Goal: Information Seeking & Learning: Learn about a topic

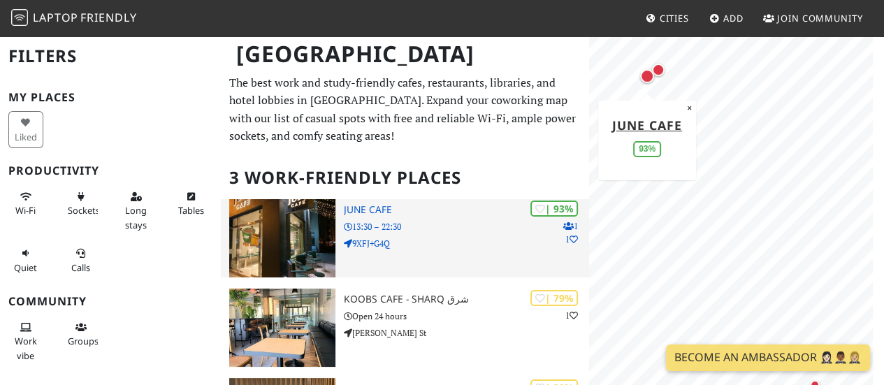
click at [471, 237] on p "9XFJ+G4Q" at bounding box center [466, 243] width 245 height 13
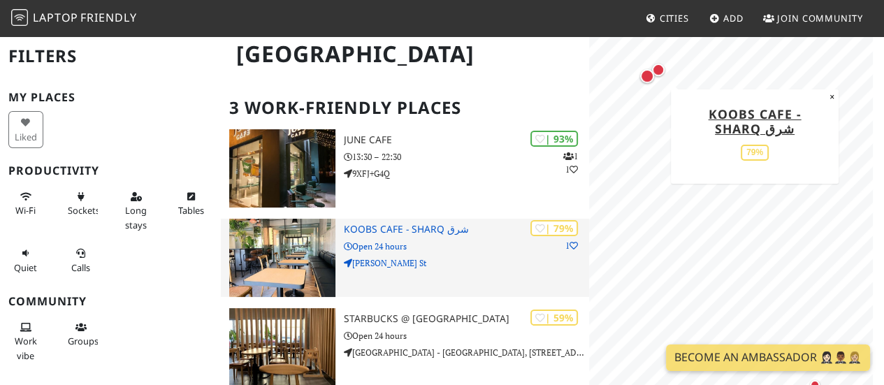
click at [289, 259] on img at bounding box center [282, 258] width 106 height 78
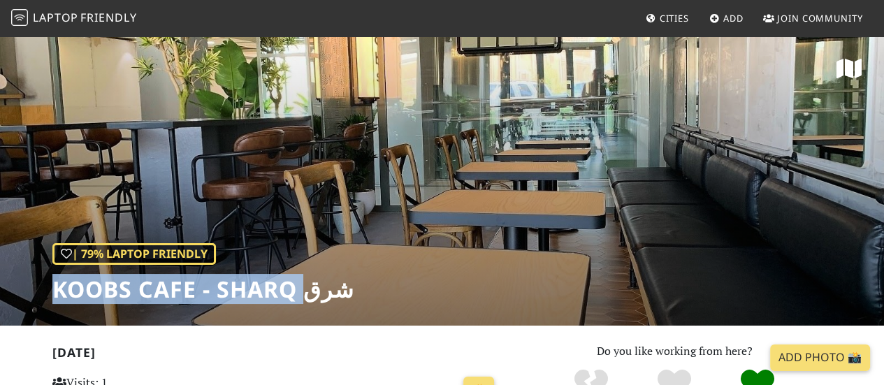
drag, startPoint x: 303, startPoint y: 293, endPoint x: 45, endPoint y: 312, distance: 259.1
click at [45, 312] on div "| 79% Laptop Friendly Koobs Cafe - Sharq شرق" at bounding box center [442, 180] width 884 height 291
copy h1 "Koobs Cafe - Sharq"
